Goal: Navigation & Orientation: Find specific page/section

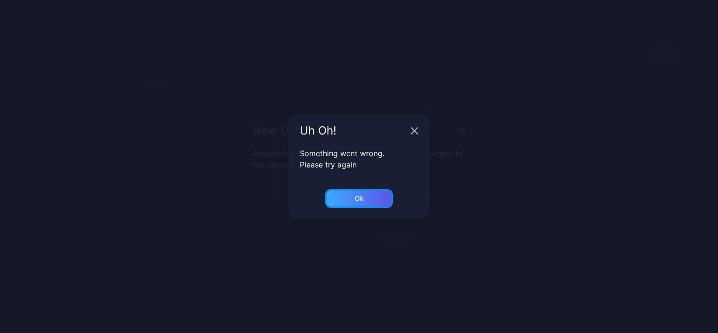
click at [353, 193] on div "Ok" at bounding box center [359, 198] width 68 height 19
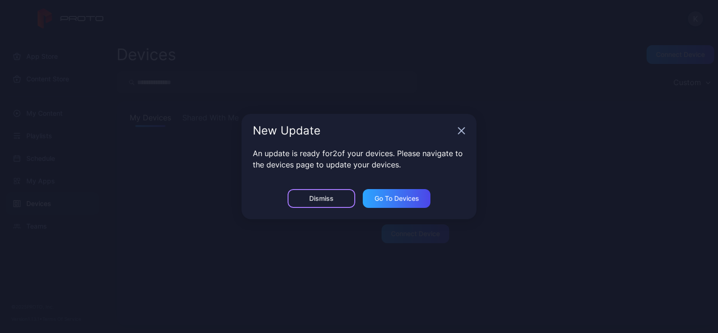
click at [325, 199] on div "Dismiss" at bounding box center [321, 198] width 24 height 8
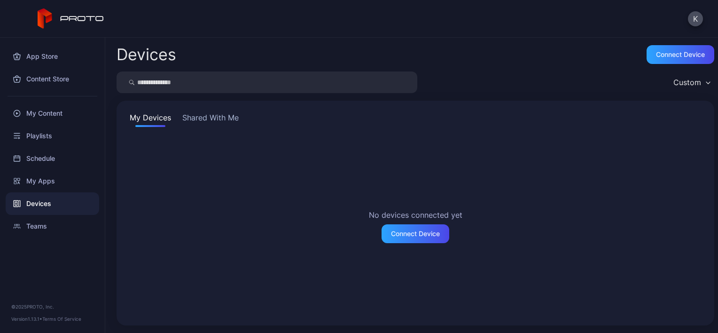
click at [202, 116] on button "Shared With Me" at bounding box center [210, 119] width 60 height 15
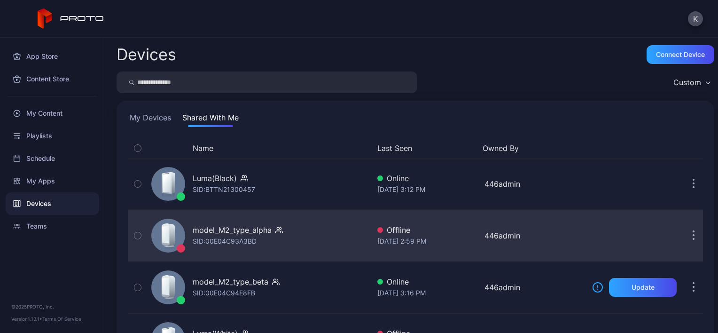
scroll to position [101, 0]
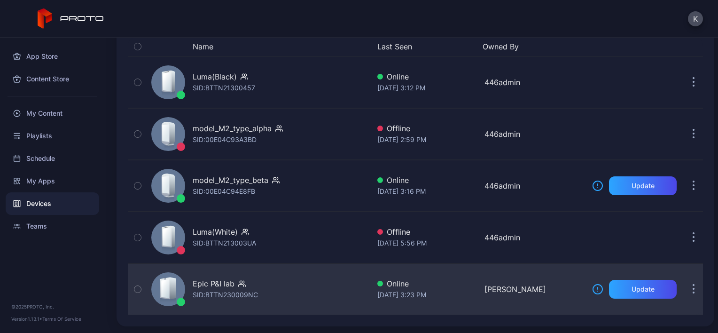
click at [236, 294] on div "SID: BTTN230009NC" at bounding box center [225, 294] width 65 height 11
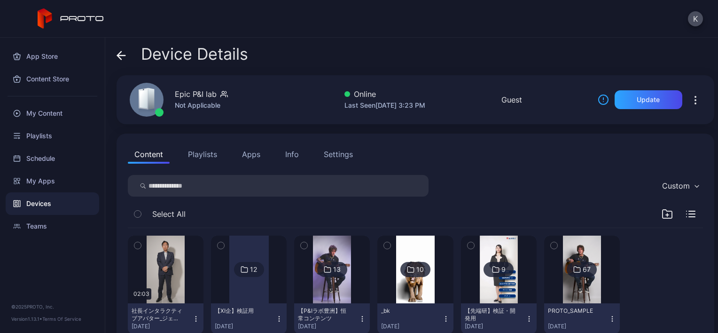
click at [253, 153] on button "Apps" at bounding box center [250, 154] width 31 height 19
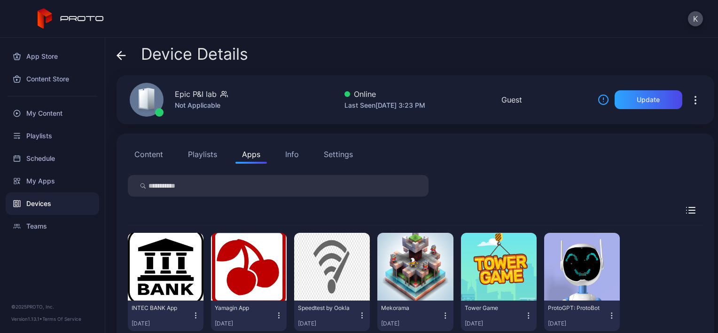
scroll to position [24, 0]
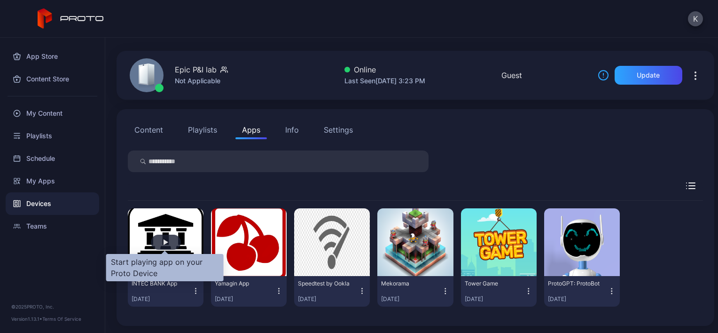
click at [163, 241] on div "button" at bounding box center [165, 242] width 5 height 6
click at [165, 240] on div "button" at bounding box center [165, 242] width 5 height 6
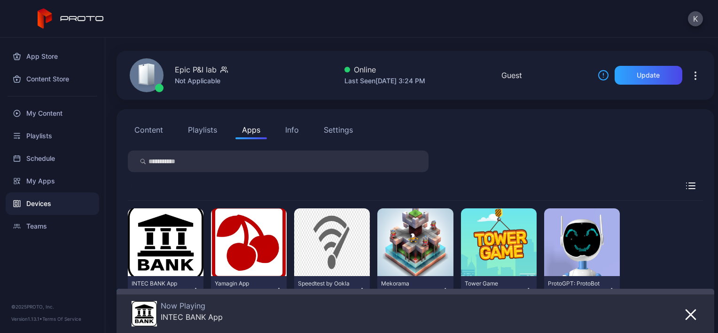
click at [203, 180] on div at bounding box center [415, 189] width 575 height 21
click at [191, 128] on button "Playlists" at bounding box center [202, 129] width 42 height 19
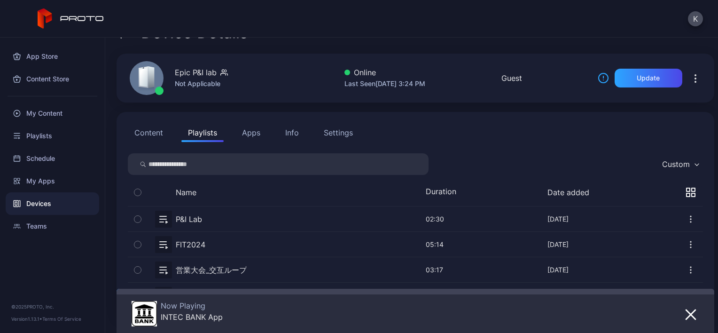
scroll to position [24, 0]
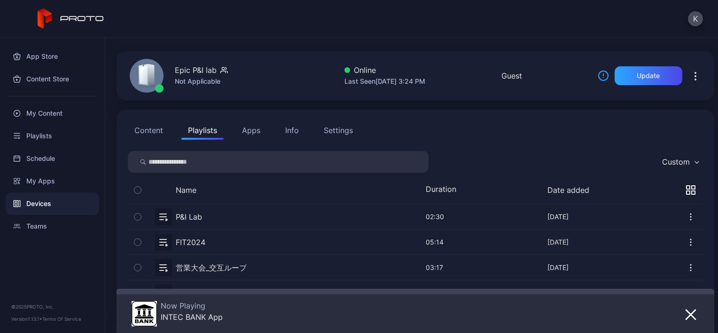
click at [143, 130] on button "Content" at bounding box center [149, 130] width 42 height 19
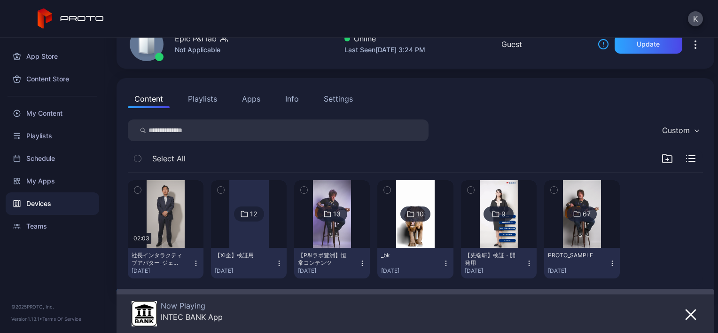
scroll to position [56, 0]
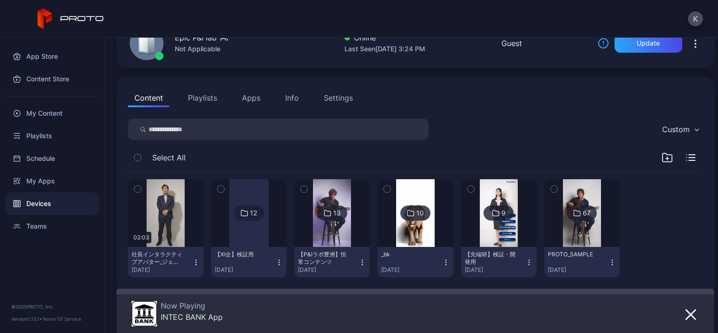
click at [333, 209] on div "13" at bounding box center [337, 213] width 8 height 8
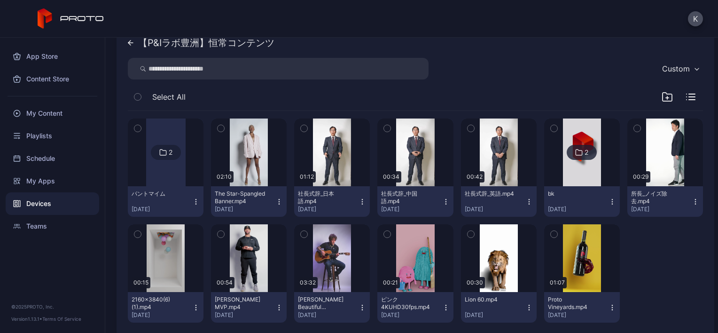
scroll to position [144, 0]
